Goal: Information Seeking & Learning: Learn about a topic

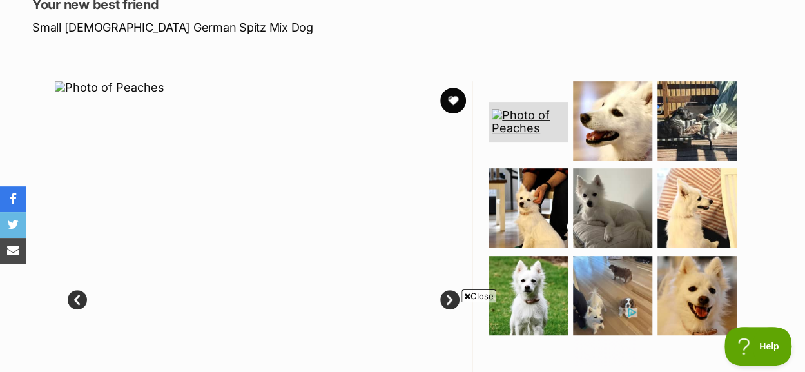
scroll to position [216, 0]
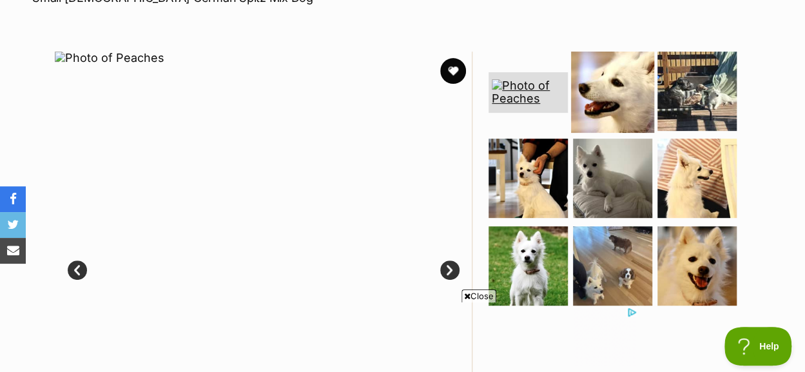
click at [598, 102] on img at bounding box center [612, 90] width 83 height 83
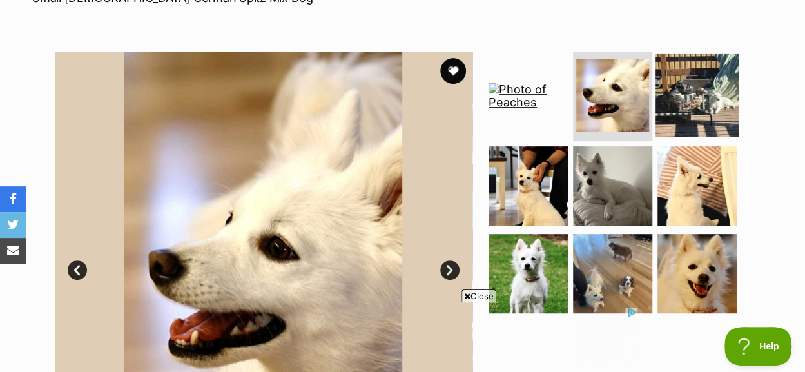
click at [671, 97] on img at bounding box center [696, 94] width 83 height 83
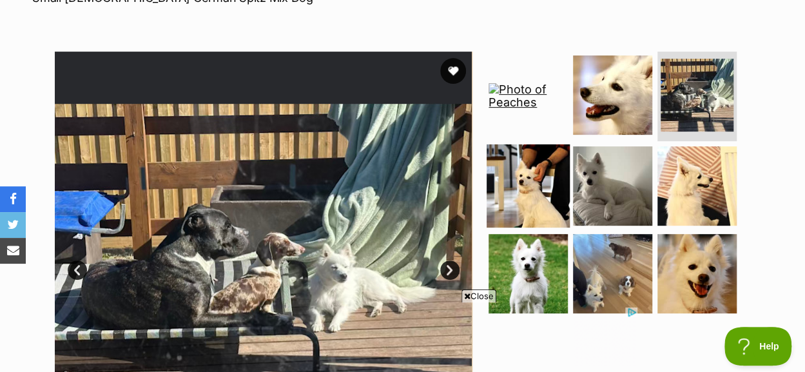
scroll to position [270, 0]
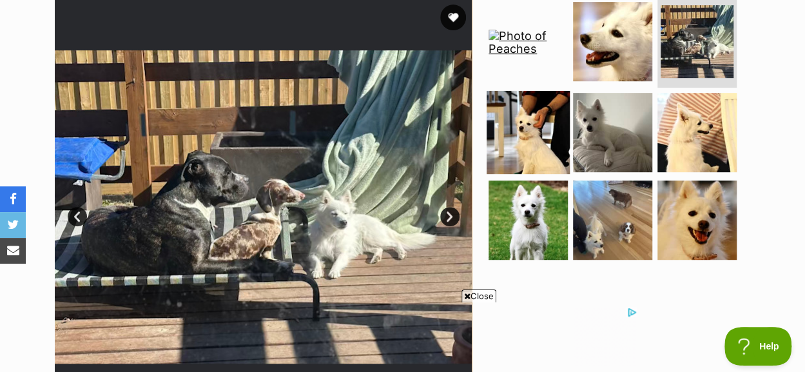
click at [542, 152] on img at bounding box center [527, 132] width 83 height 83
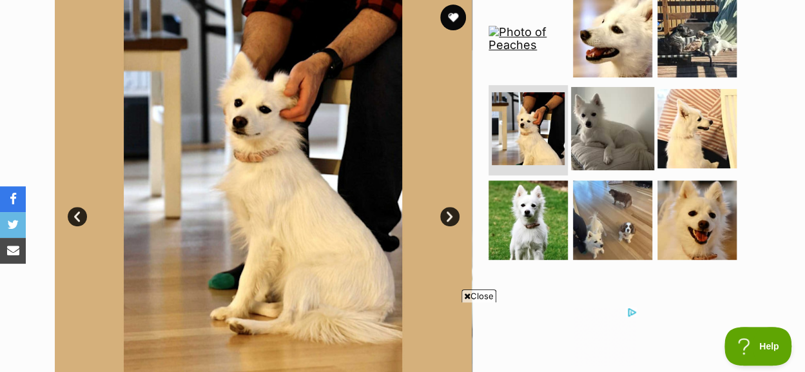
click at [601, 137] on img at bounding box center [612, 128] width 83 height 83
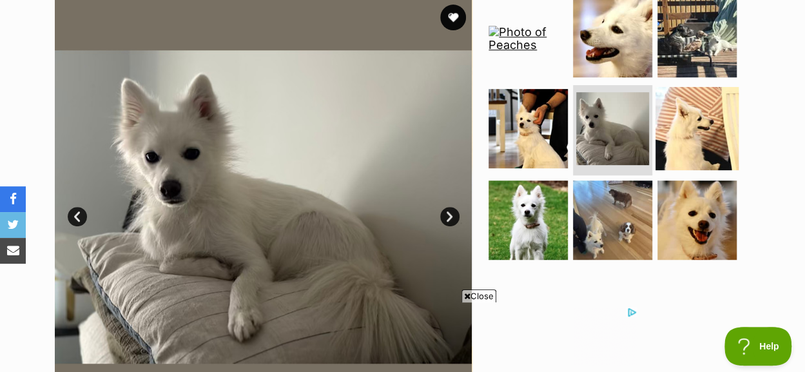
click at [669, 137] on img at bounding box center [696, 128] width 83 height 83
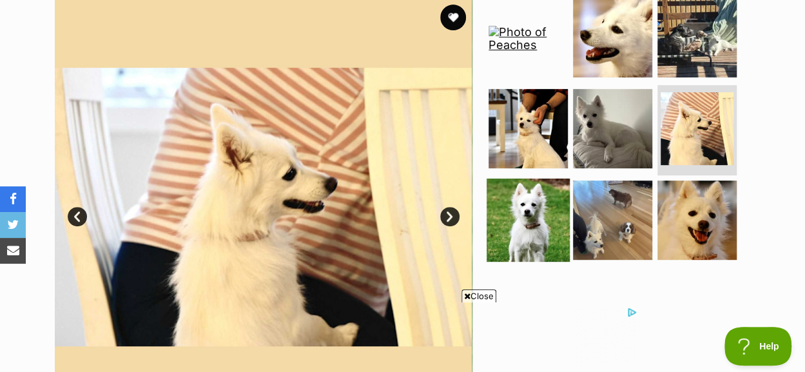
click at [551, 212] on img at bounding box center [527, 219] width 83 height 83
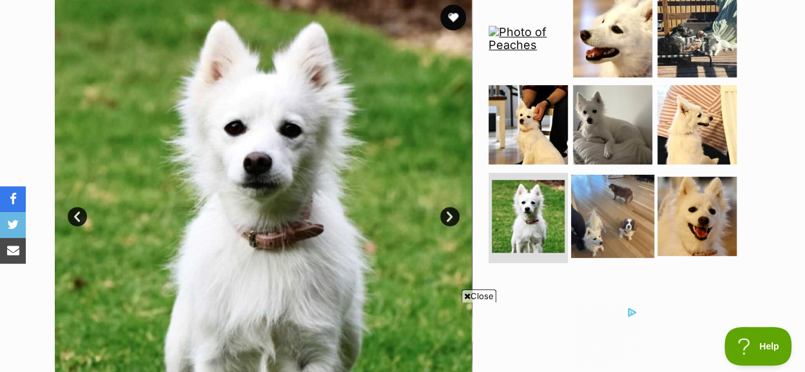
click at [613, 202] on img at bounding box center [612, 216] width 83 height 83
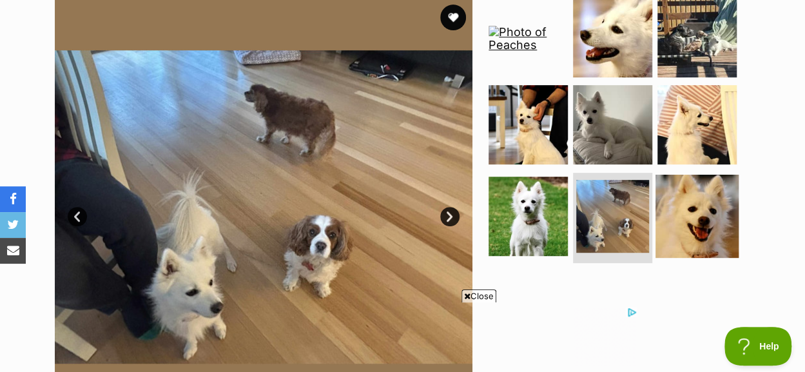
click at [687, 206] on img at bounding box center [696, 216] width 83 height 83
